Goal: Transaction & Acquisition: Purchase product/service

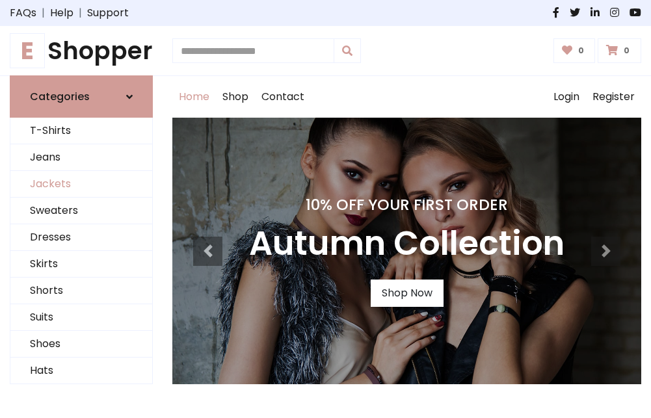
click at [81, 185] on link "Jackets" at bounding box center [81, 184] width 142 height 27
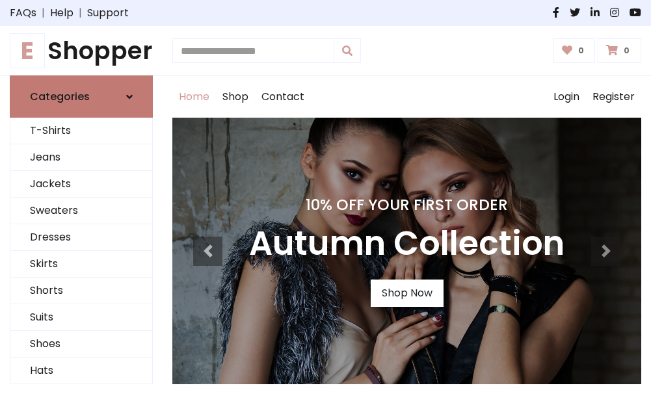
click at [81, 97] on h6 "Categories" at bounding box center [60, 96] width 60 height 12
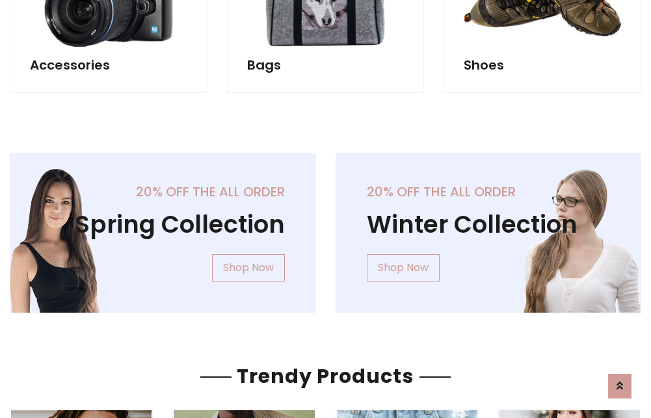
scroll to position [1216, 0]
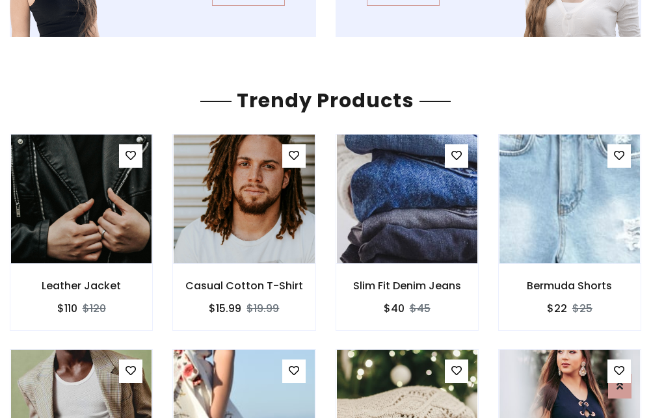
scroll to position [1215, 0]
